Goal: Find specific page/section: Find specific page/section

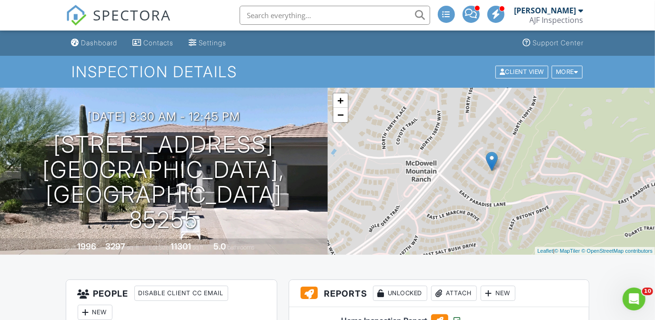
click at [579, 23] on div "AJF Inspections" at bounding box center [557, 20] width 54 height 10
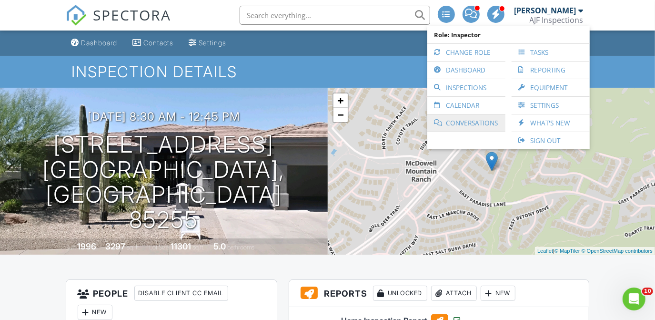
click at [442, 114] on link "Conversations" at bounding box center [466, 122] width 69 height 17
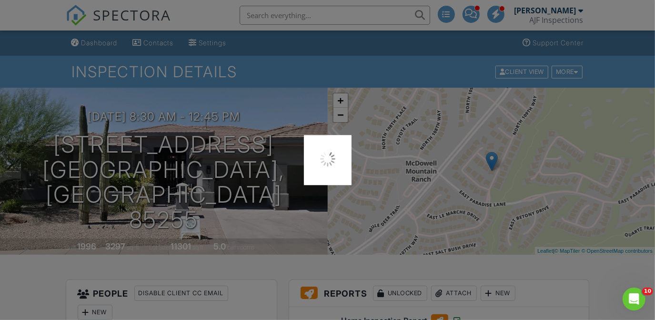
click at [420, 82] on div at bounding box center [327, 160] width 655 height 320
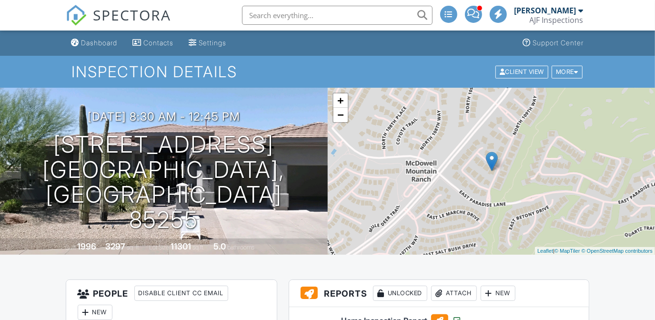
click at [550, 10] on div "[PERSON_NAME]" at bounding box center [546, 11] width 62 height 10
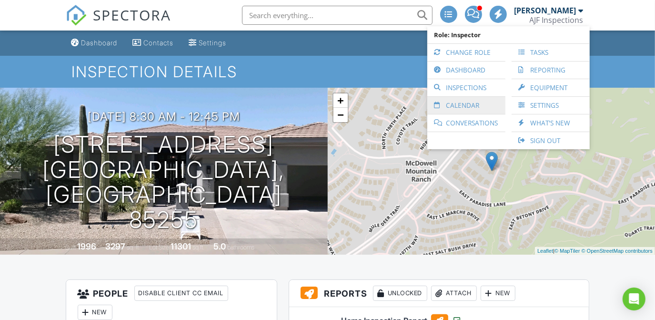
click at [449, 100] on link "Calendar" at bounding box center [466, 105] width 69 height 17
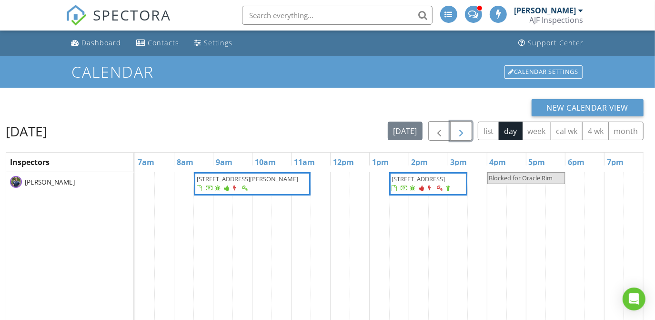
click at [460, 125] on span "button" at bounding box center [461, 130] width 11 height 11
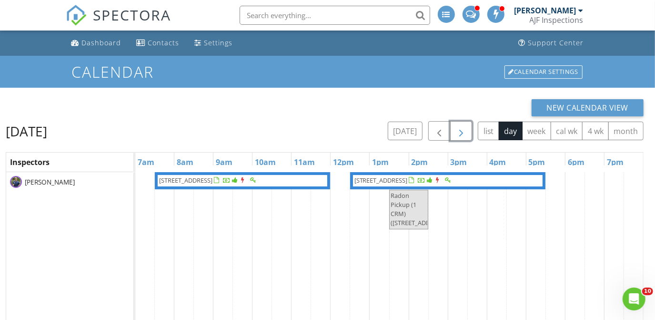
click at [460, 124] on button "button" at bounding box center [461, 131] width 22 height 20
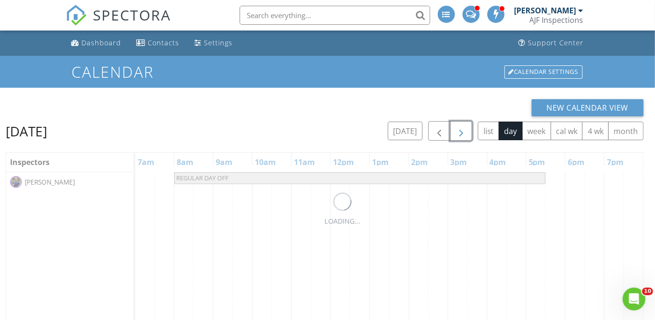
click at [460, 124] on button "button" at bounding box center [461, 131] width 22 height 20
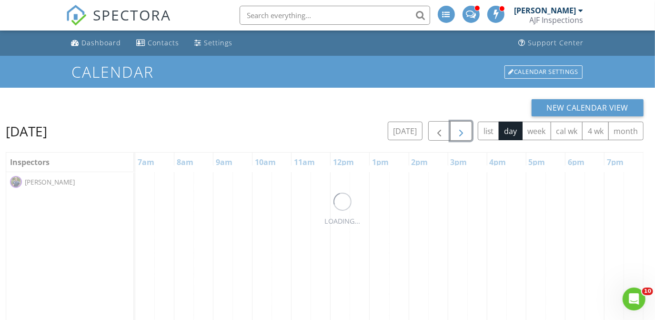
click at [460, 124] on button "button" at bounding box center [461, 131] width 22 height 20
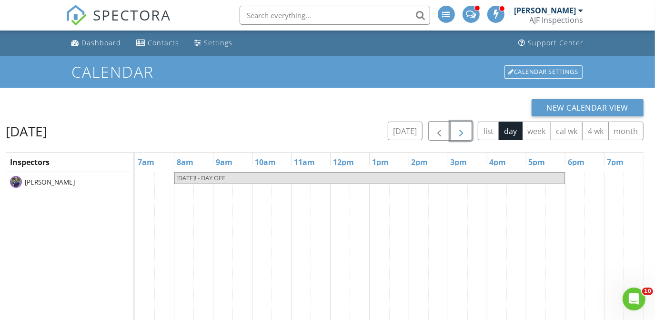
click at [460, 124] on button "button" at bounding box center [461, 131] width 22 height 20
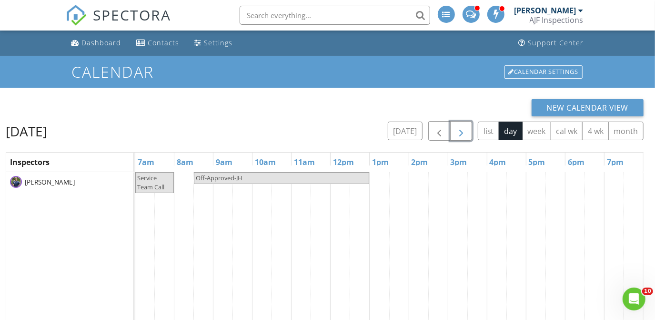
click at [460, 124] on button "button" at bounding box center [461, 131] width 22 height 20
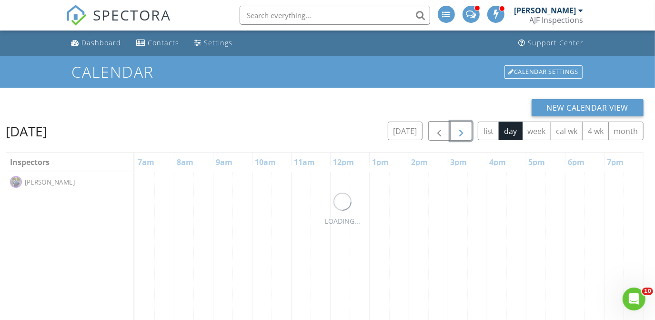
click at [460, 124] on button "button" at bounding box center [461, 131] width 22 height 20
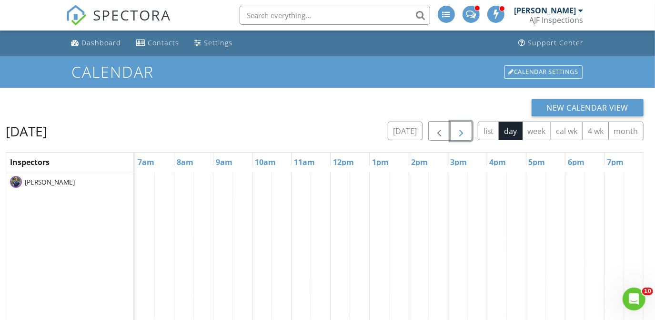
click at [460, 124] on button "button" at bounding box center [461, 131] width 22 height 20
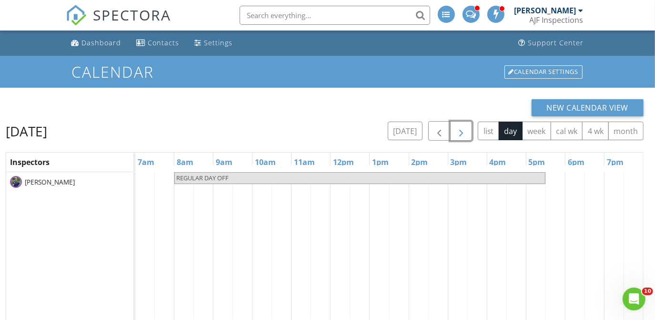
click at [460, 124] on button "button" at bounding box center [461, 131] width 22 height 20
click at [437, 124] on button "button" at bounding box center [439, 131] width 22 height 20
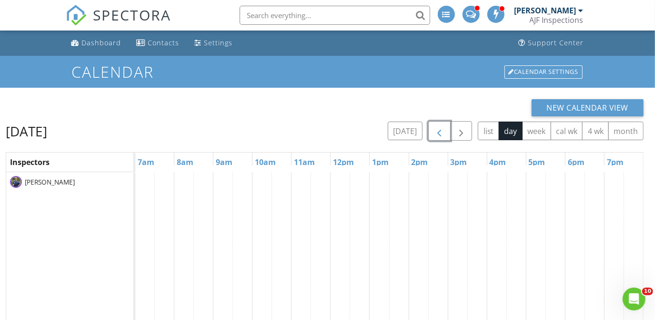
click at [437, 124] on button "button" at bounding box center [439, 131] width 22 height 20
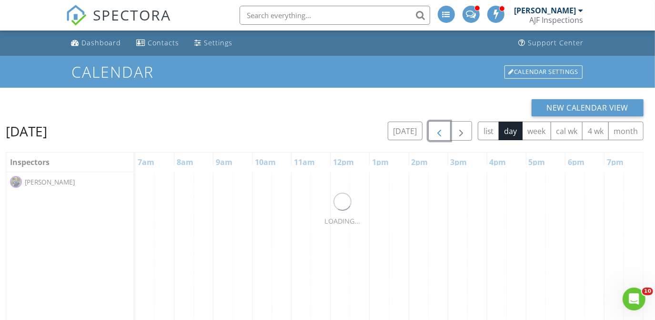
click at [437, 124] on button "button" at bounding box center [439, 131] width 22 height 20
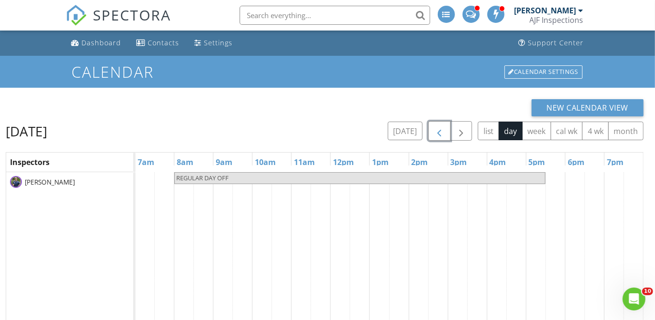
click at [437, 124] on button "button" at bounding box center [439, 131] width 22 height 20
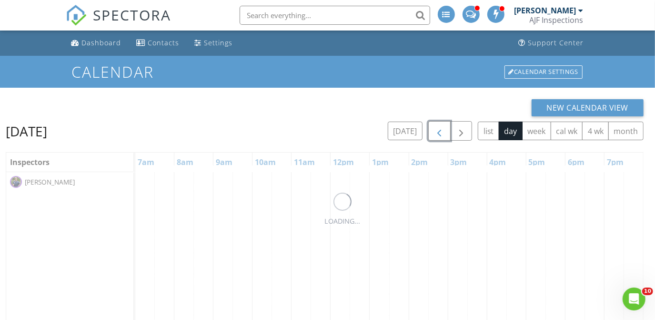
click at [437, 124] on button "button" at bounding box center [439, 131] width 22 height 20
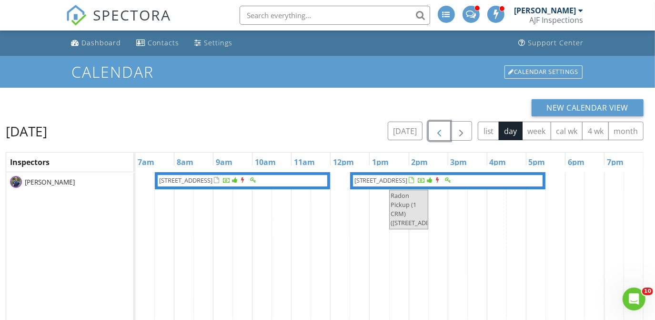
click at [437, 124] on button "button" at bounding box center [439, 131] width 22 height 20
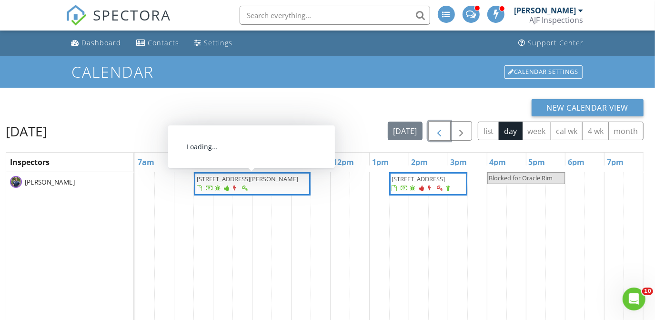
click at [221, 188] on div at bounding box center [218, 188] width 6 height 6
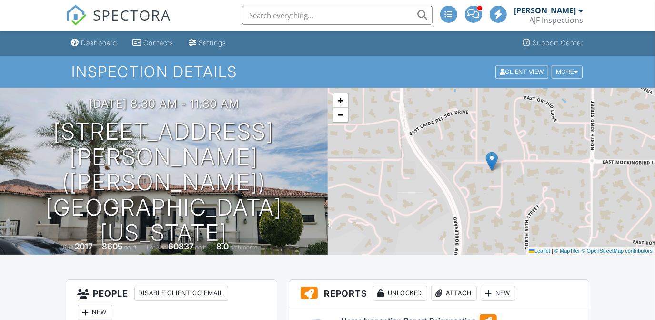
scroll to position [199, 0]
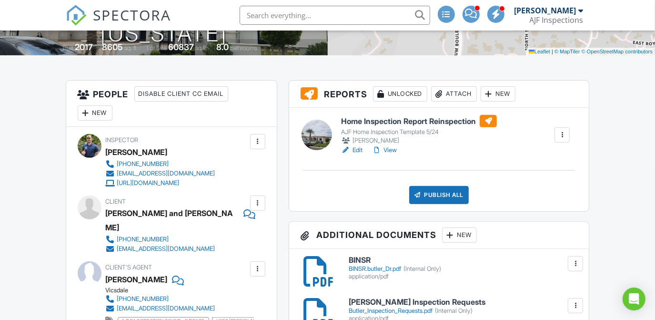
click at [414, 122] on h6 "Home Inspection Report Reinspection" at bounding box center [419, 121] width 156 height 12
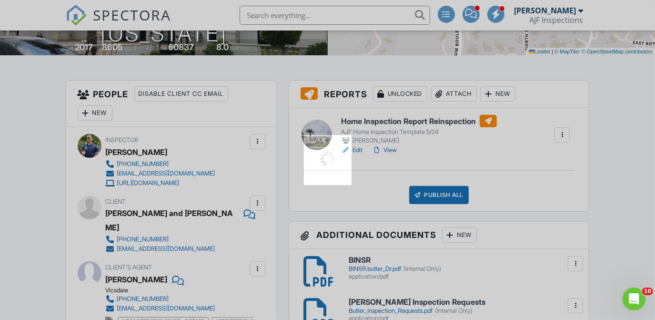
scroll to position [0, 0]
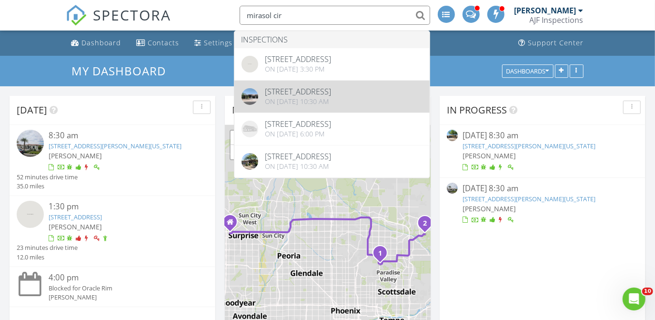
type input "mirasol cir"
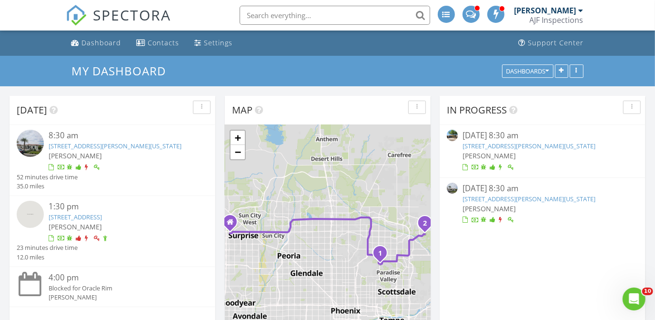
click at [295, 105] on div "Map" at bounding box center [320, 110] width 177 height 14
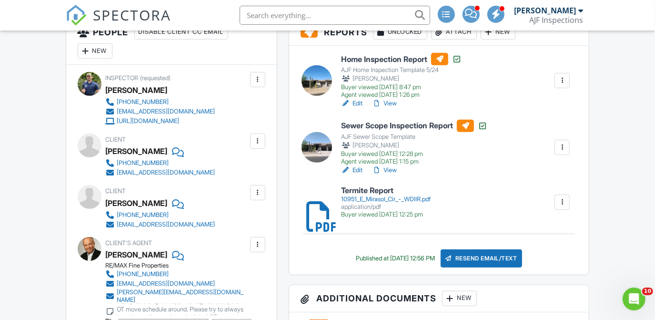
scroll to position [236, 0]
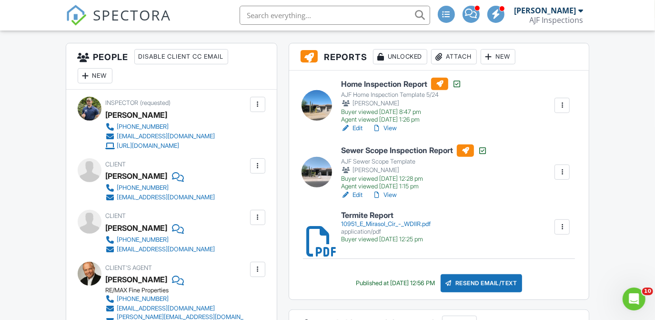
click at [361, 82] on h6 "Home Inspection Report" at bounding box center [401, 84] width 121 height 12
